Goal: Information Seeking & Learning: Understand process/instructions

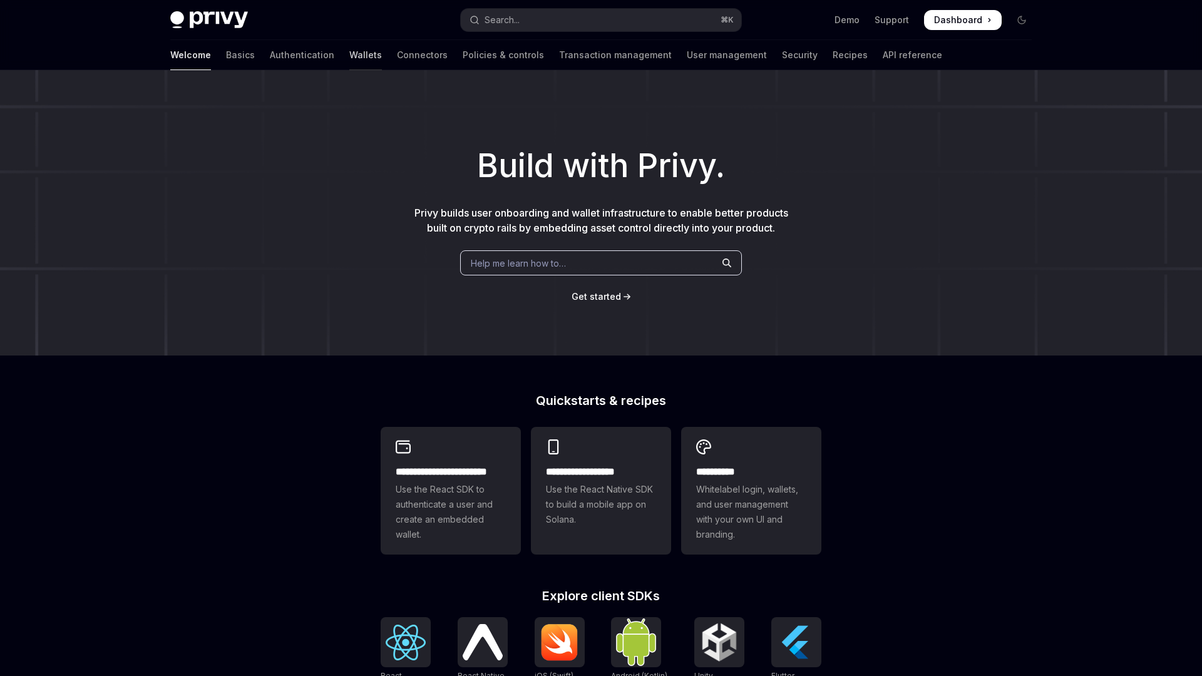
click at [349, 54] on link "Wallets" at bounding box center [365, 55] width 33 height 30
type textarea "*"
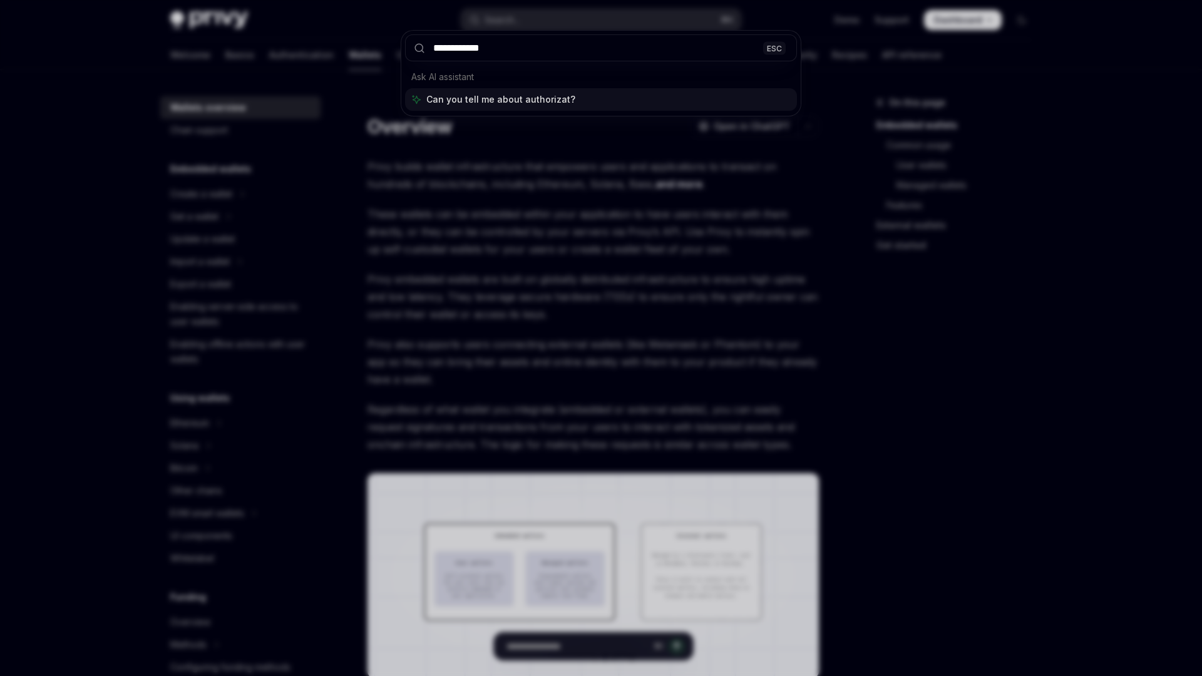
type input "**********"
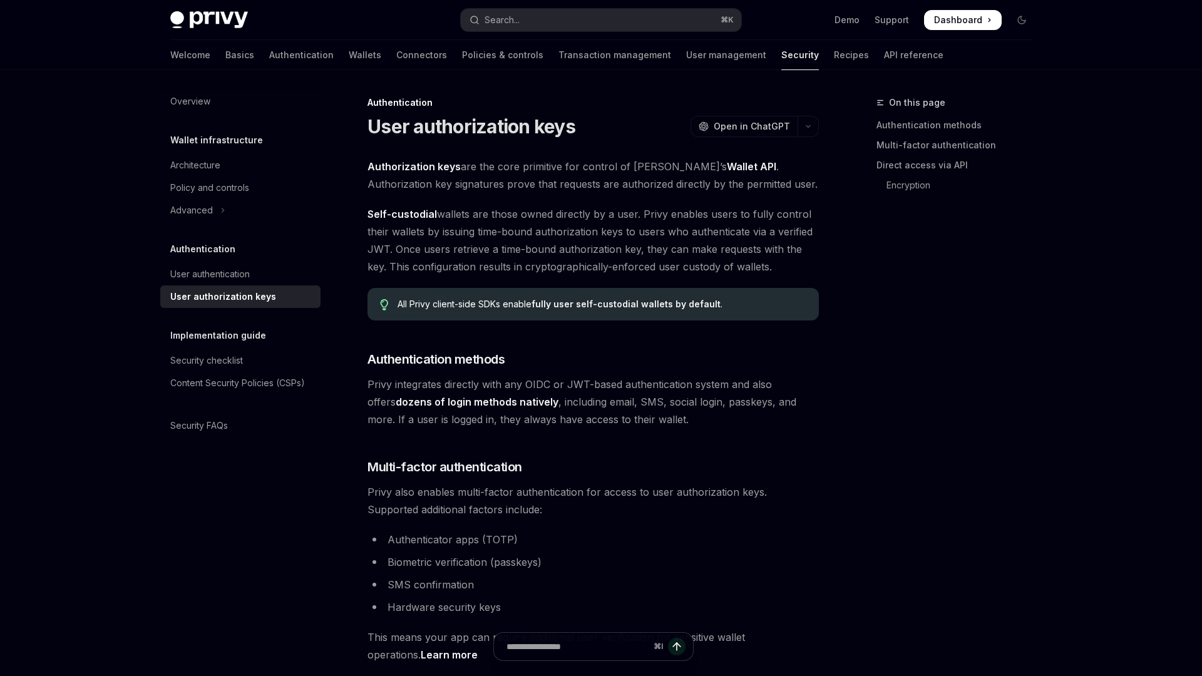
scroll to position [70, 0]
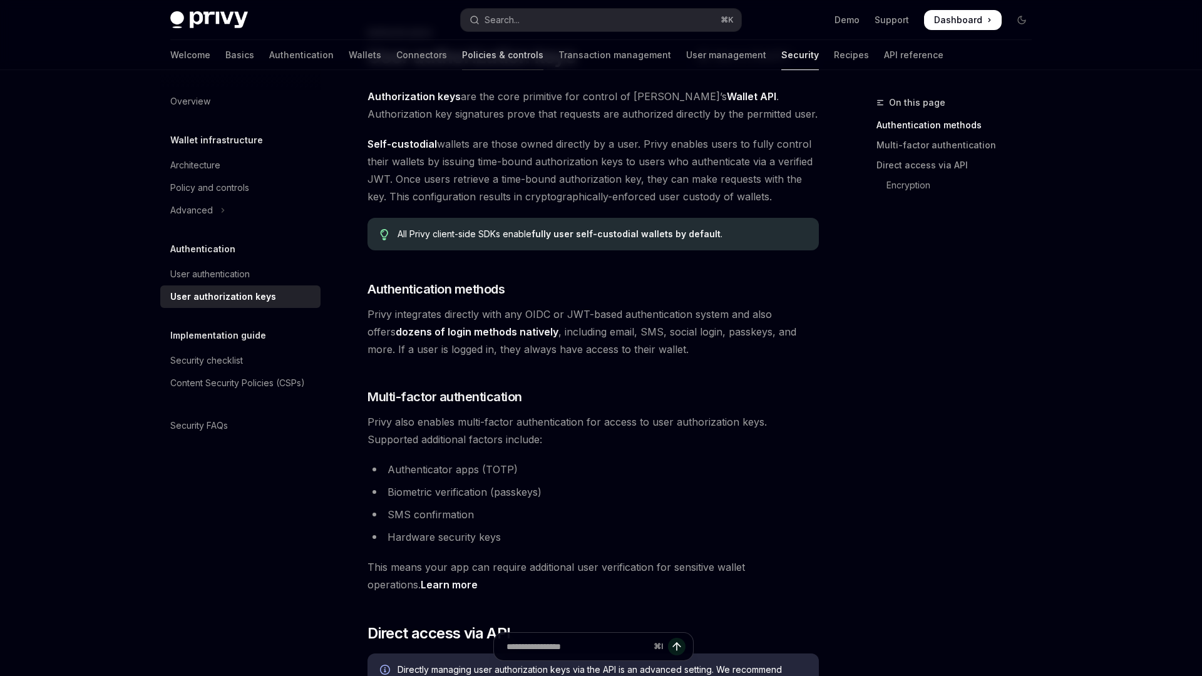
click at [462, 63] on link "Policies & controls" at bounding box center [502, 55] width 81 height 30
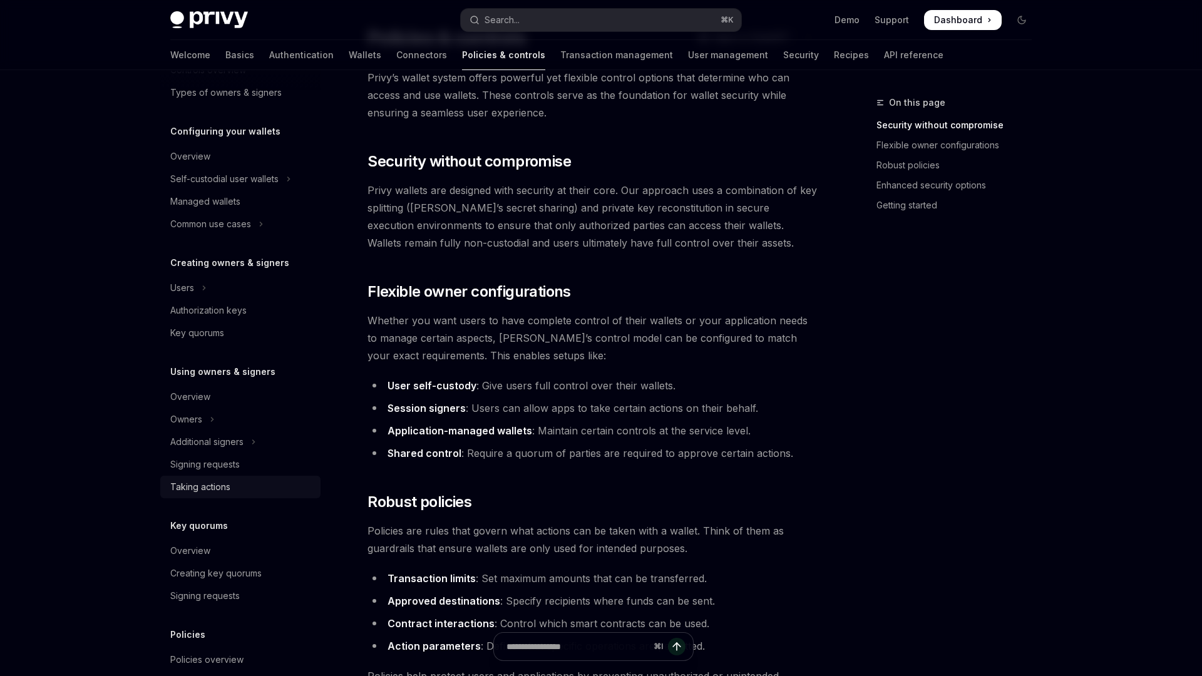
scroll to position [99, 0]
click at [204, 463] on div "Signing requests" at bounding box center [204, 460] width 69 height 15
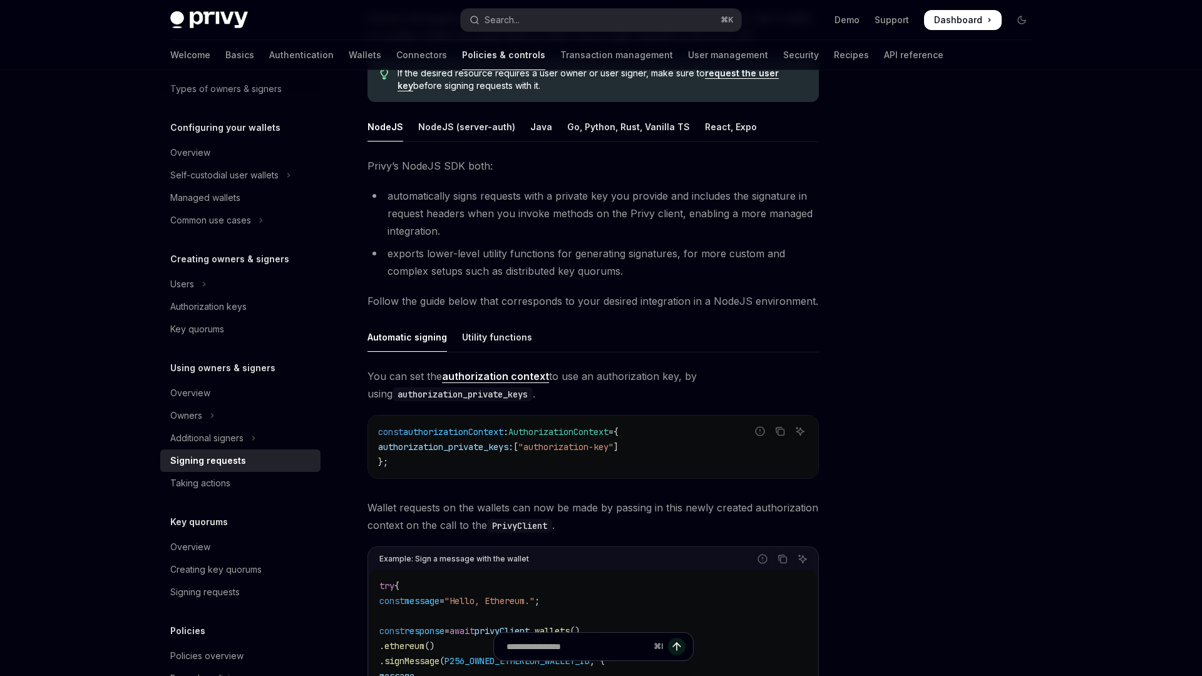
scroll to position [136, 0]
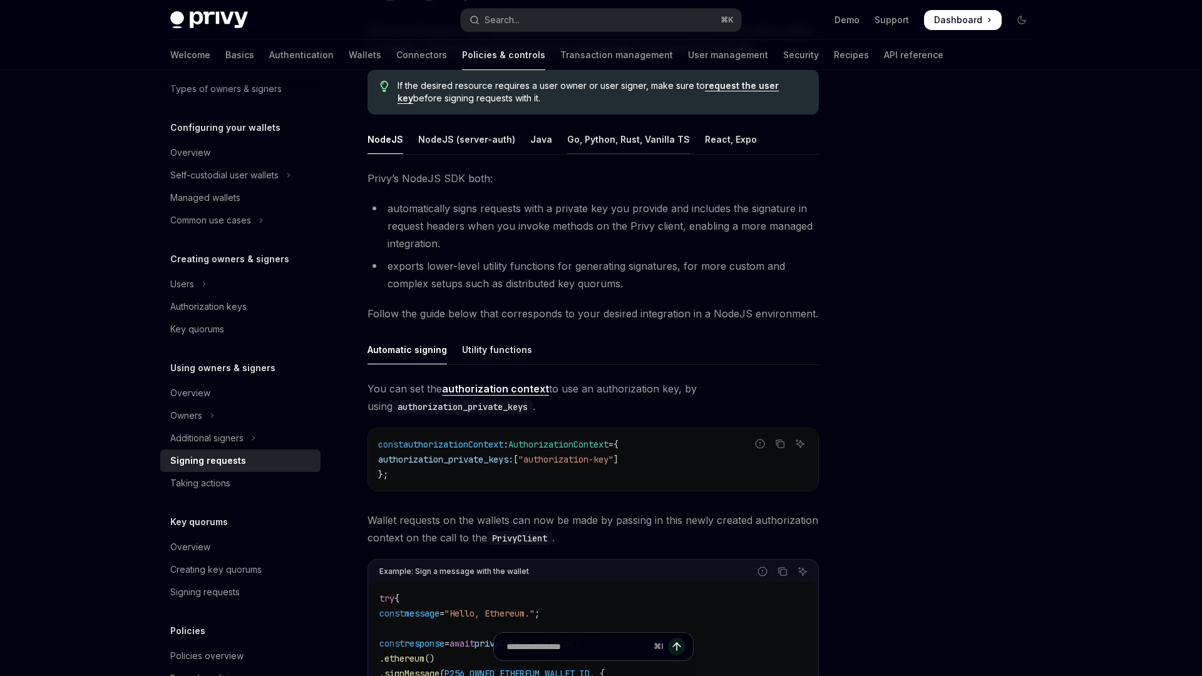
click at [576, 135] on div "Go, Python, Rust, Vanilla TS" at bounding box center [628, 139] width 123 height 29
type textarea "*"
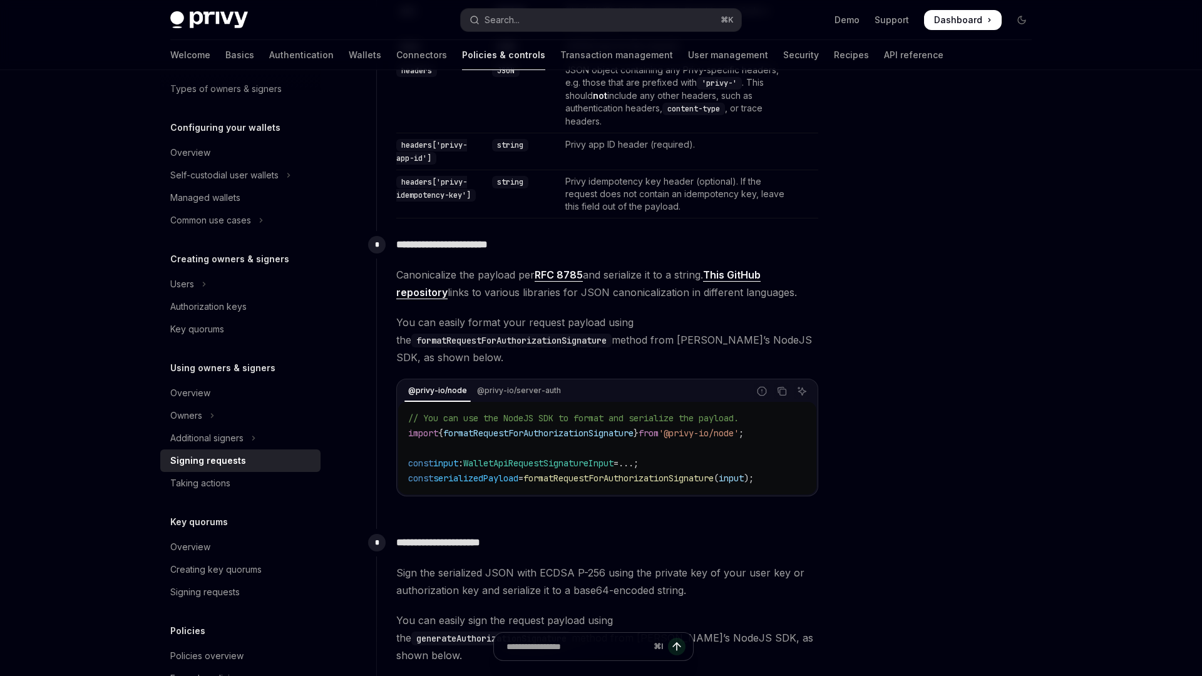
scroll to position [626, 0]
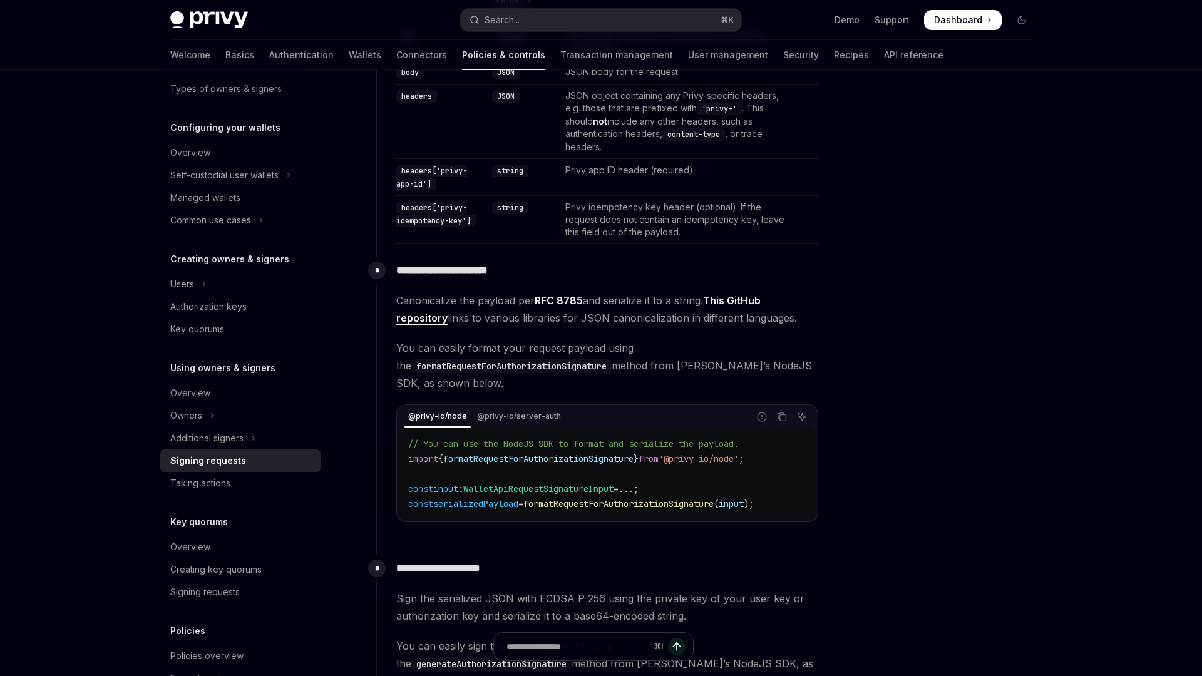
click at [581, 376] on span "You can easily format your request payload using the formatRequestForAuthorizat…" at bounding box center [607, 365] width 422 height 53
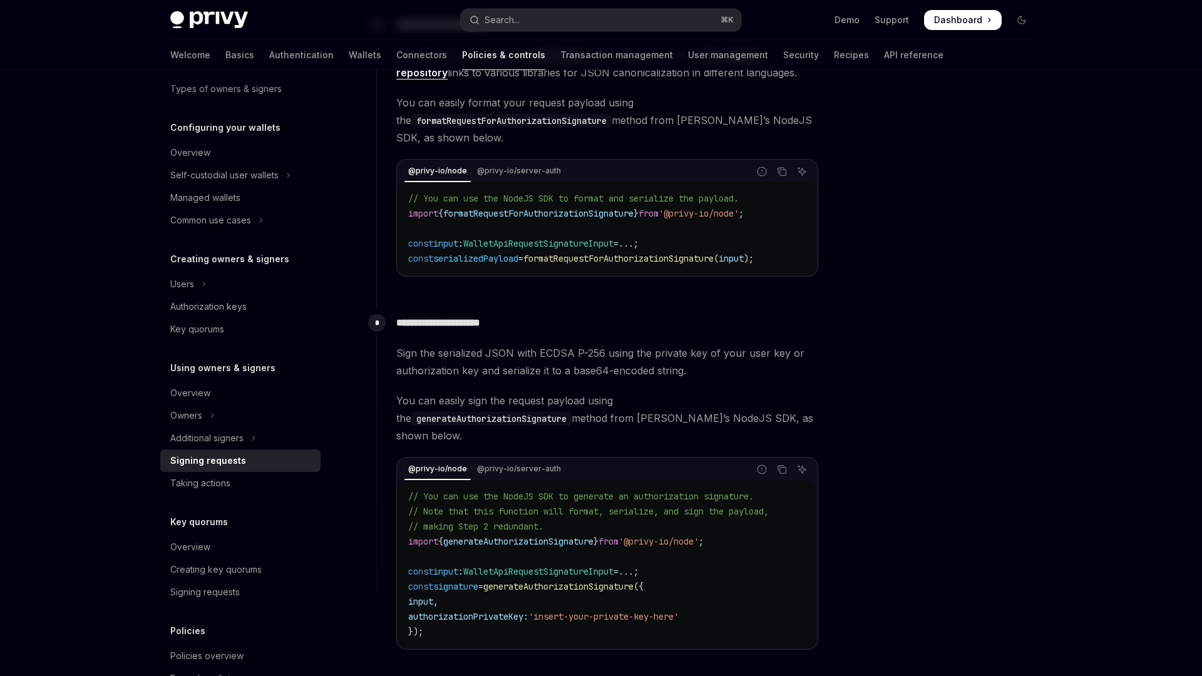
scroll to position [792, 0]
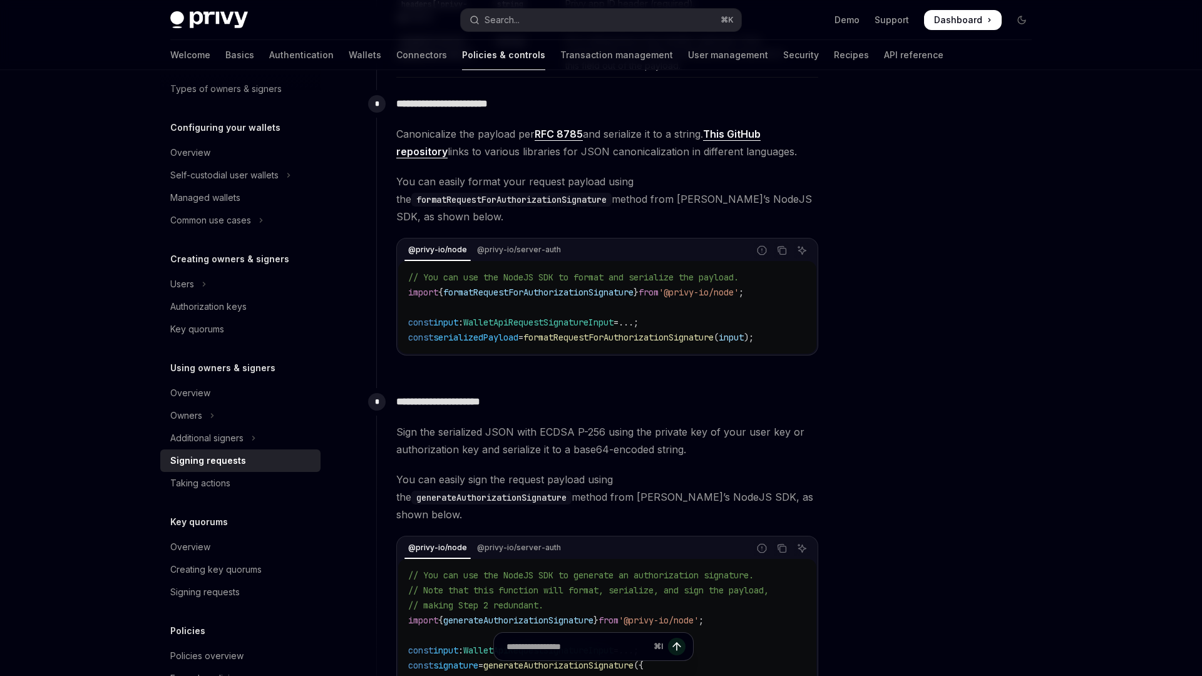
click at [1064, 404] on div "Skip to main content Privy Docs home page Search... ⌘ K Demo Support Dashboard …" at bounding box center [601, 114] width 1202 height 1812
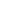
type textarea "*"
